Goal: Task Accomplishment & Management: Use online tool/utility

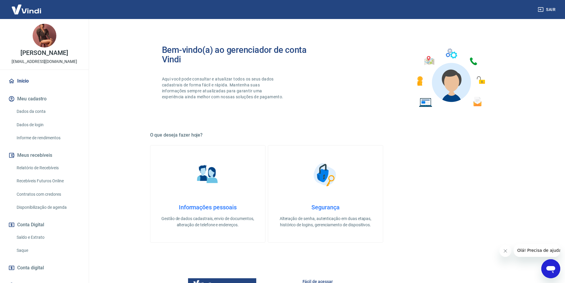
click at [41, 187] on link "Recebíveis Futuros Online" at bounding box center [47, 181] width 67 height 12
